Goal: Task Accomplishment & Management: Manage account settings

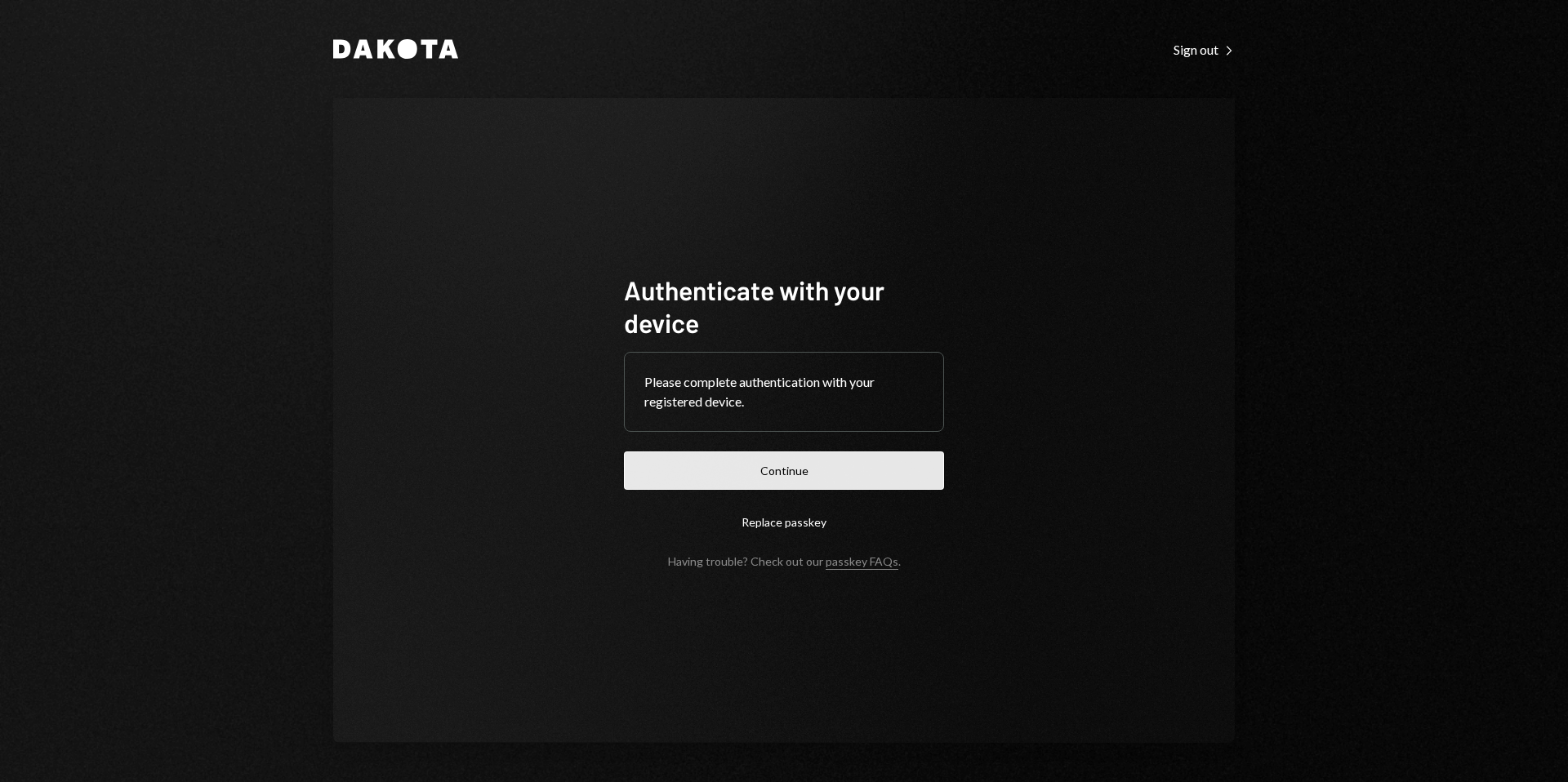
click at [771, 469] on button "Continue" at bounding box center [783, 471] width 320 height 38
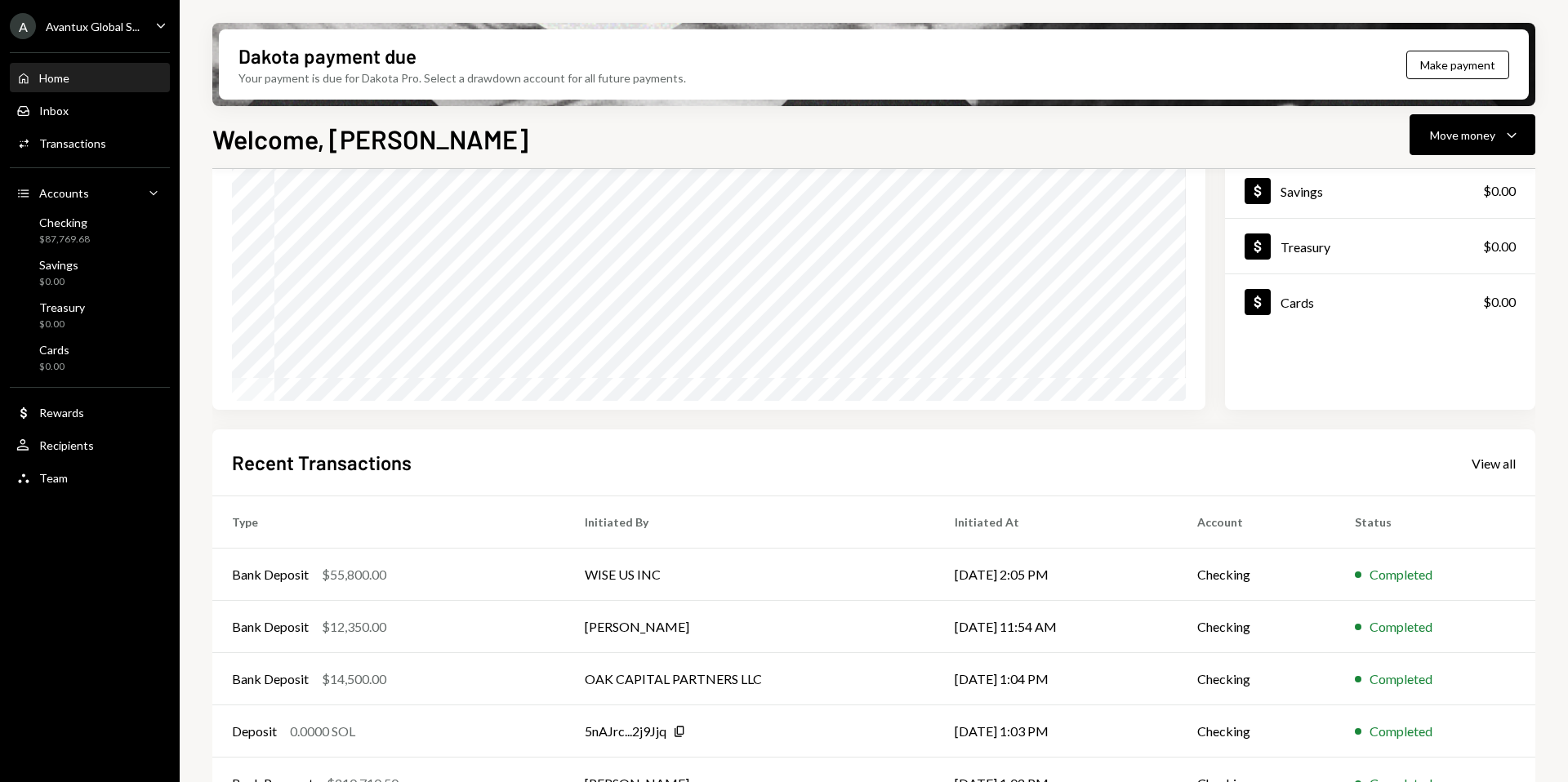
scroll to position [185, 0]
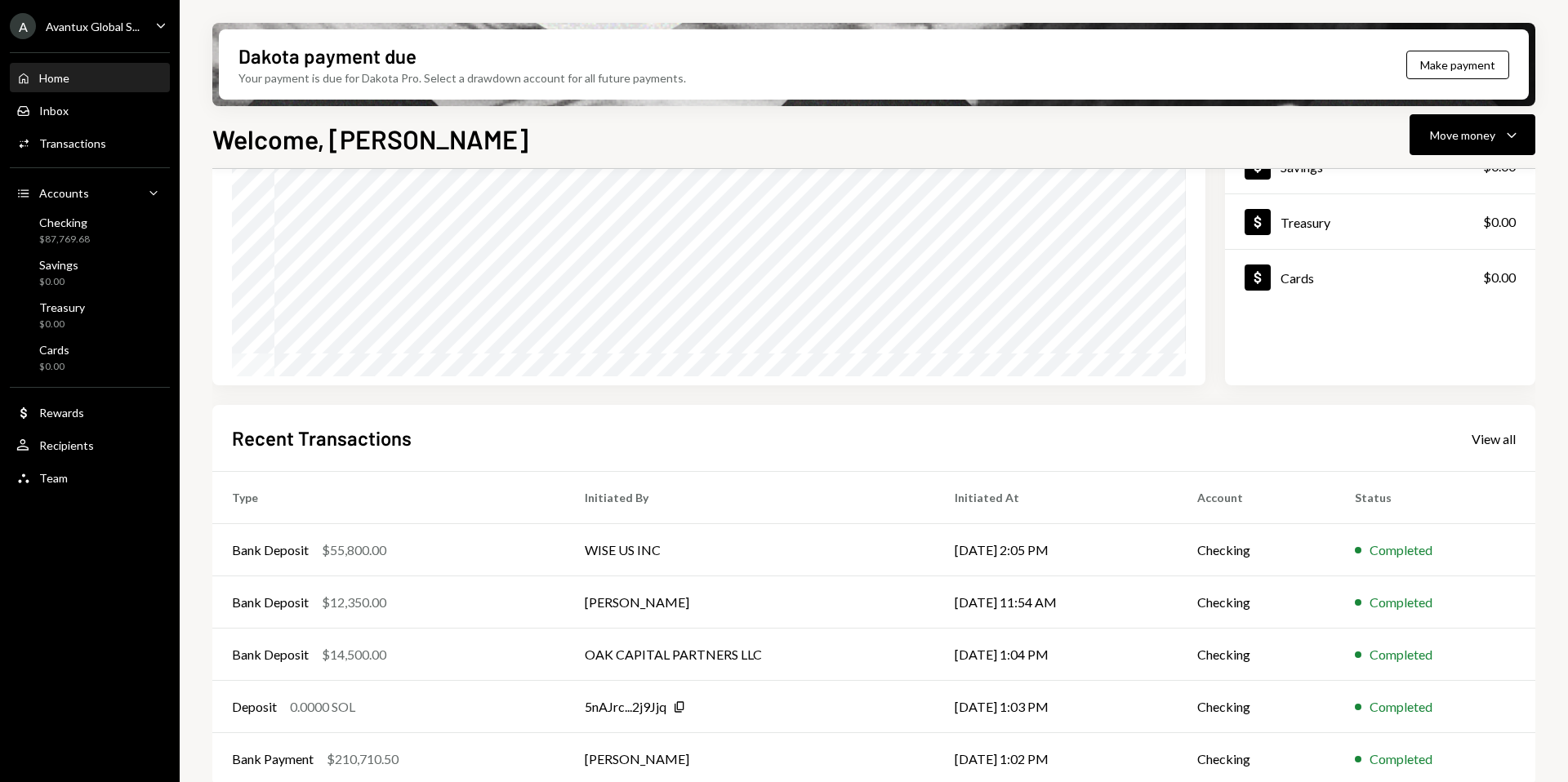
click at [61, 27] on div "Avantux Global S..." at bounding box center [93, 26] width 94 height 14
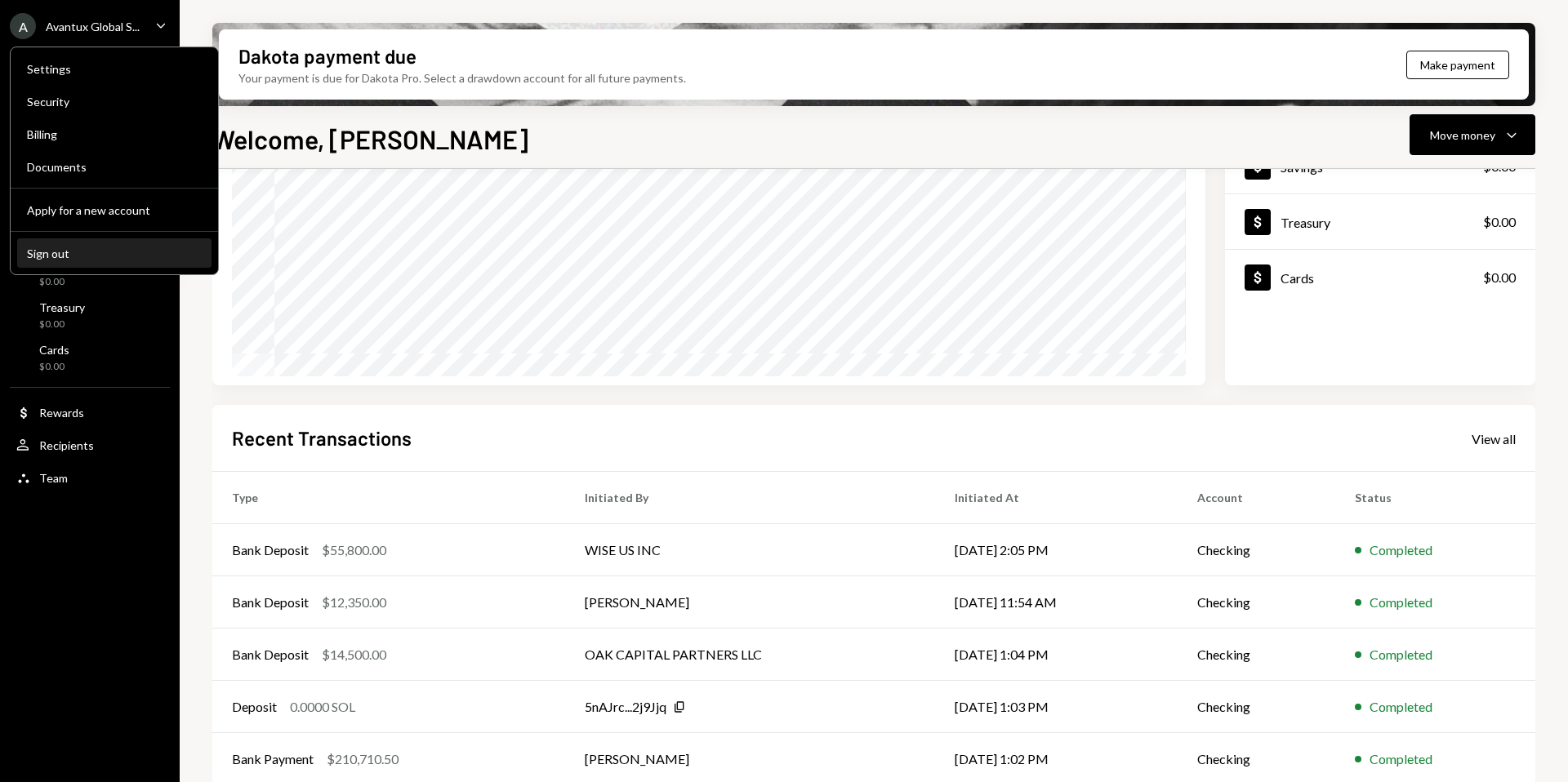
click at [70, 255] on div "Sign out" at bounding box center [114, 253] width 175 height 14
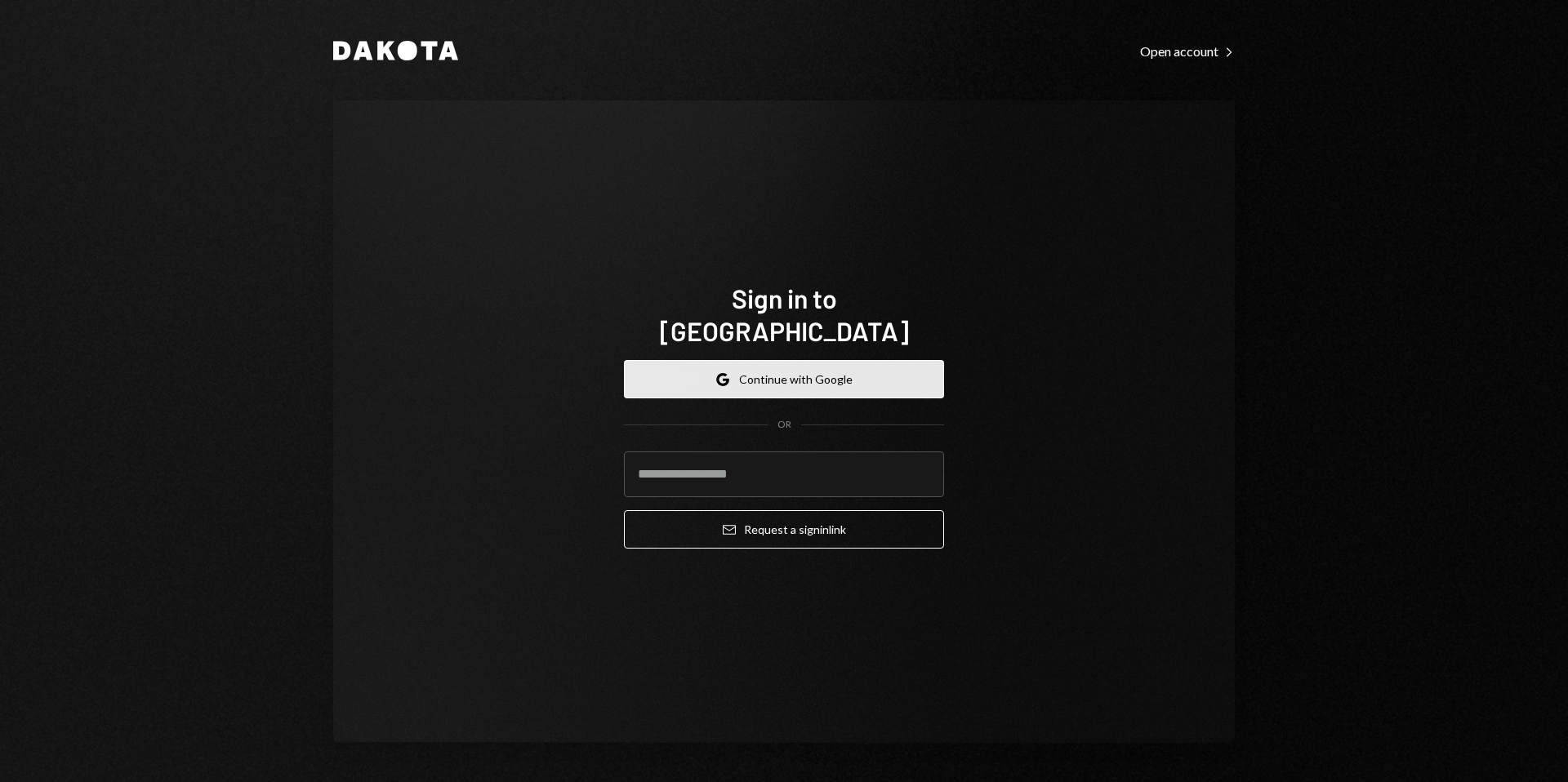
click at [767, 366] on button "Google Continue with Google" at bounding box center [783, 379] width 320 height 38
